Goal: Navigation & Orientation: Go to known website

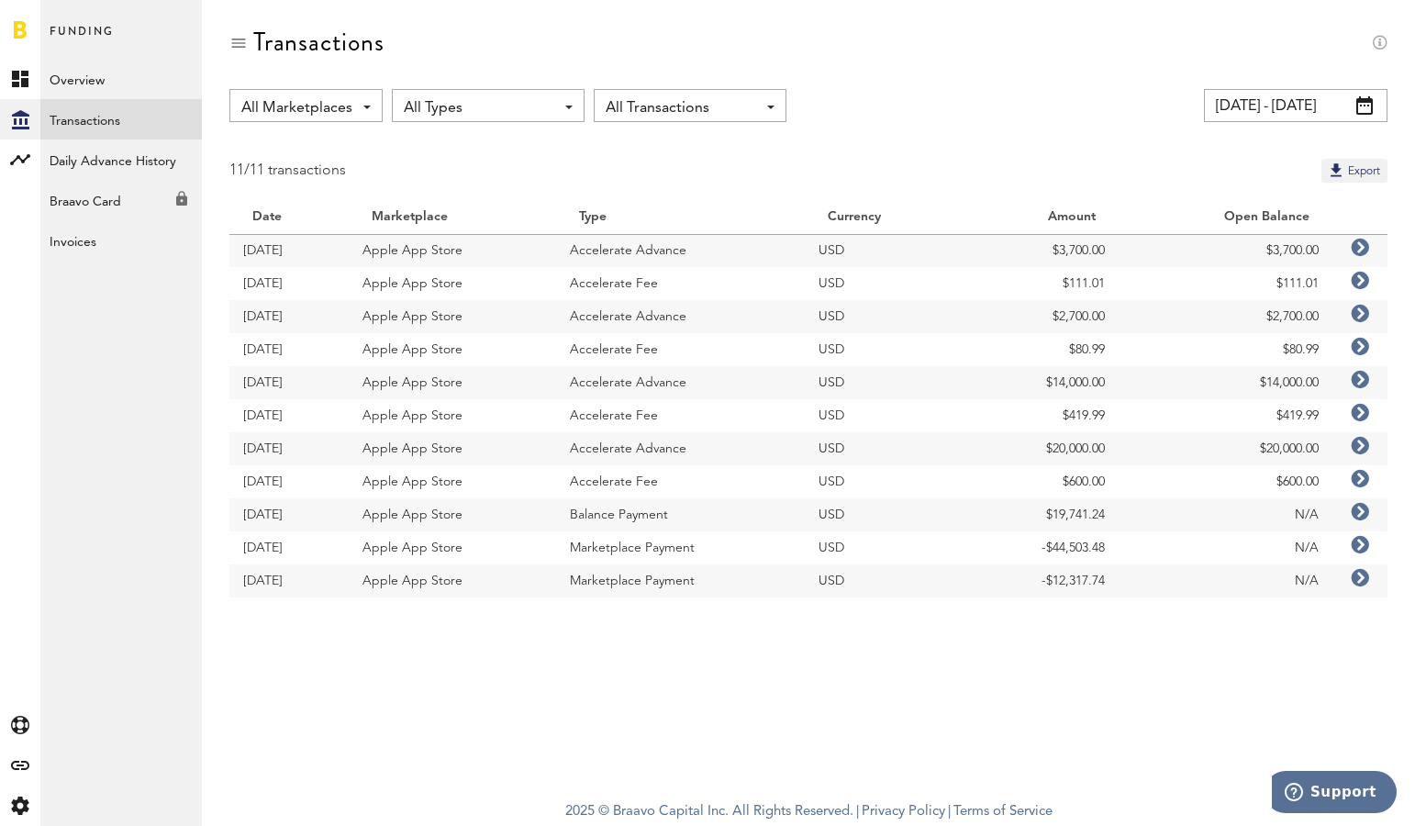
click at [20, 28] on link at bounding box center [20, 29] width 13 height 18
